Goal: Check status: Check status

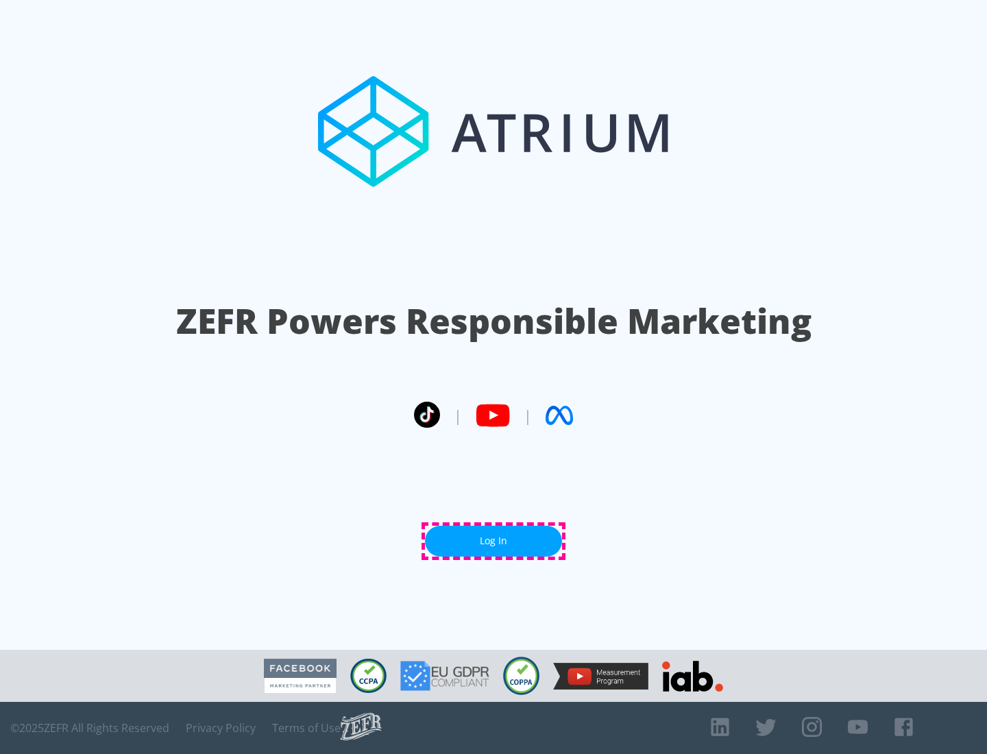
click at [493, 541] on link "Log In" at bounding box center [493, 541] width 137 height 31
